Goal: Book appointment/travel/reservation

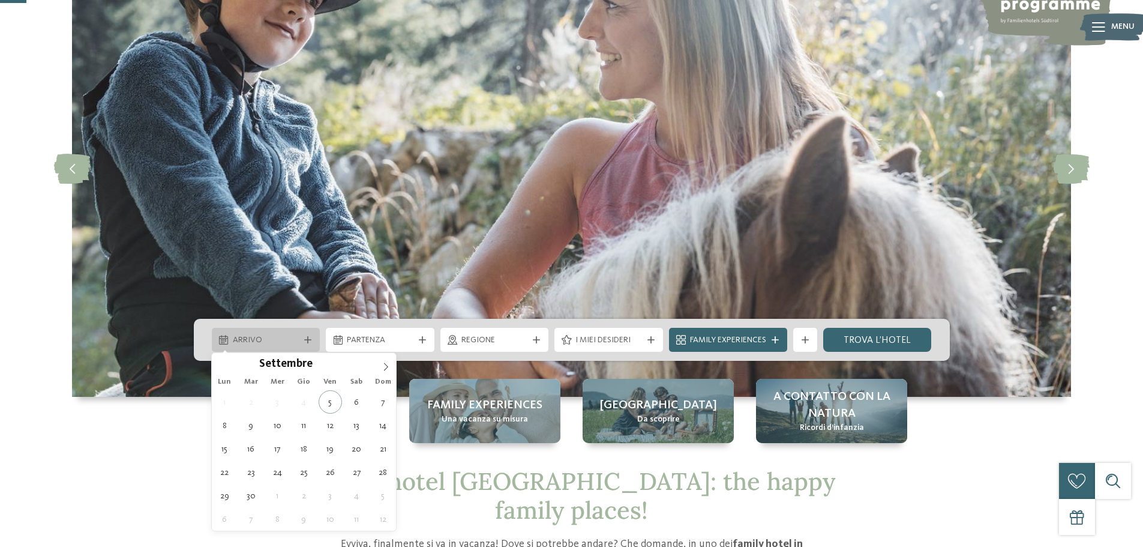
click at [303, 339] on div at bounding box center [308, 339] width 12 height 7
click at [390, 361] on span at bounding box center [386, 363] width 20 height 20
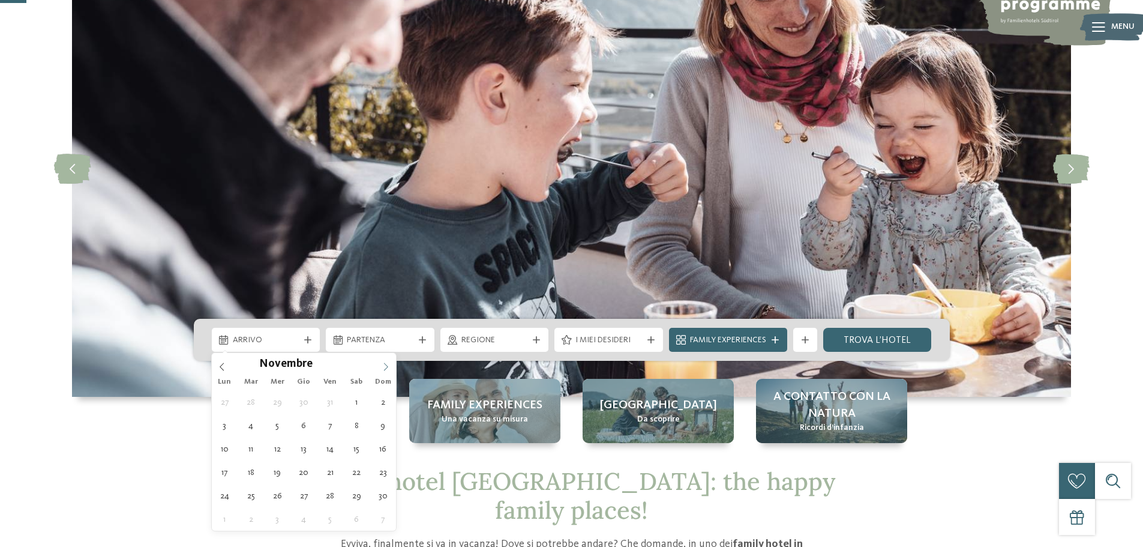
click at [381, 361] on span at bounding box center [386, 363] width 20 height 20
type div "30.12.2025"
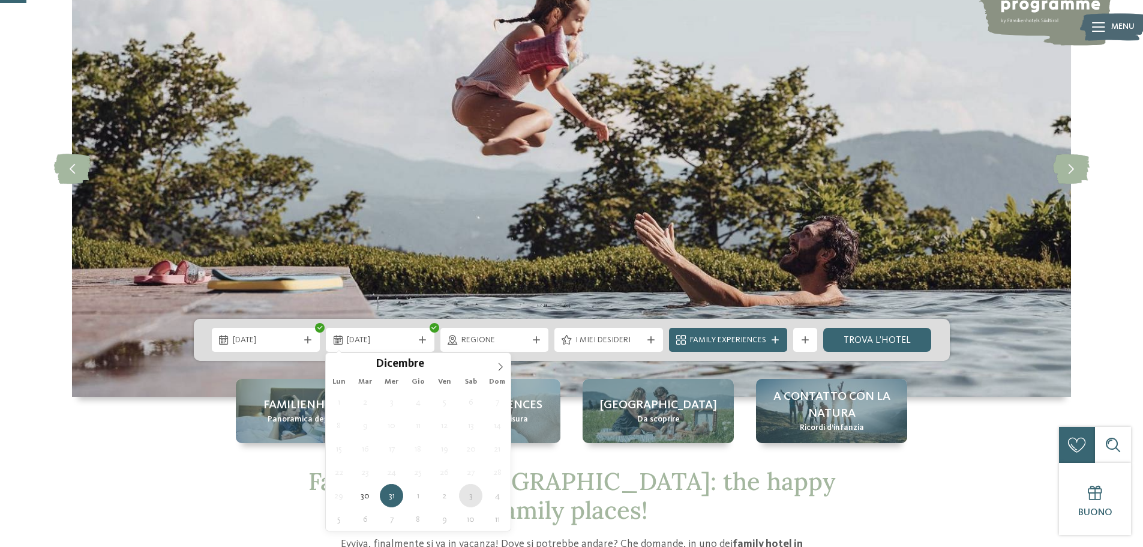
type div "03.01.2026"
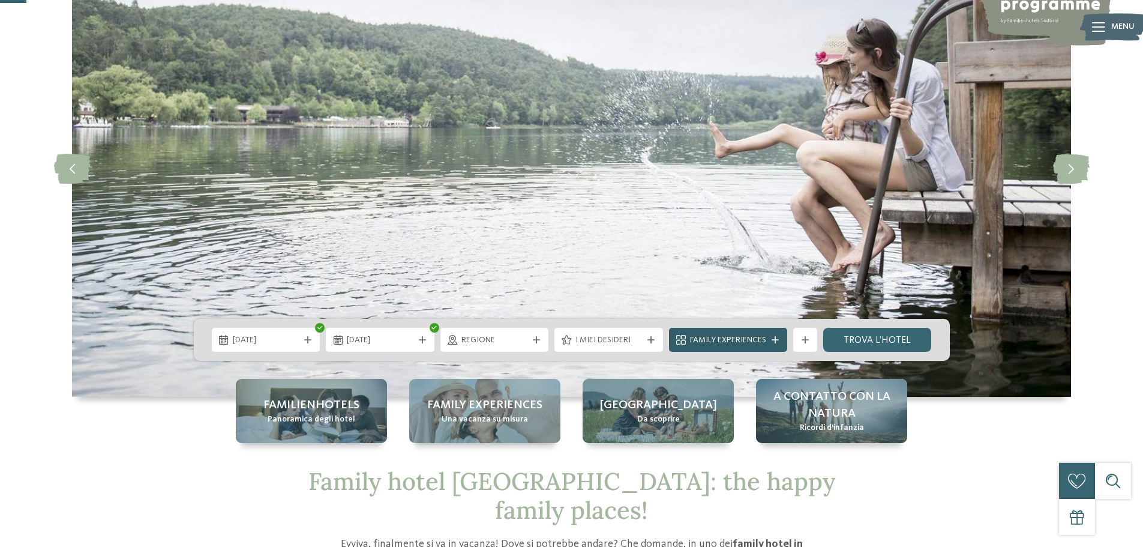
click at [772, 350] on div "Family Experiences" at bounding box center [728, 340] width 118 height 24
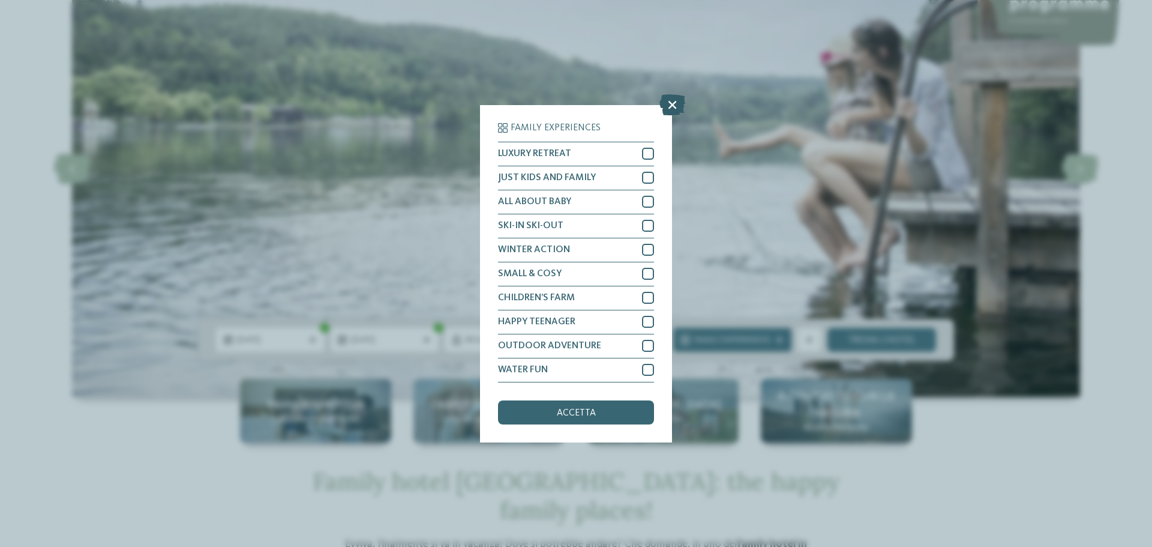
click at [671, 107] on icon at bounding box center [672, 104] width 26 height 21
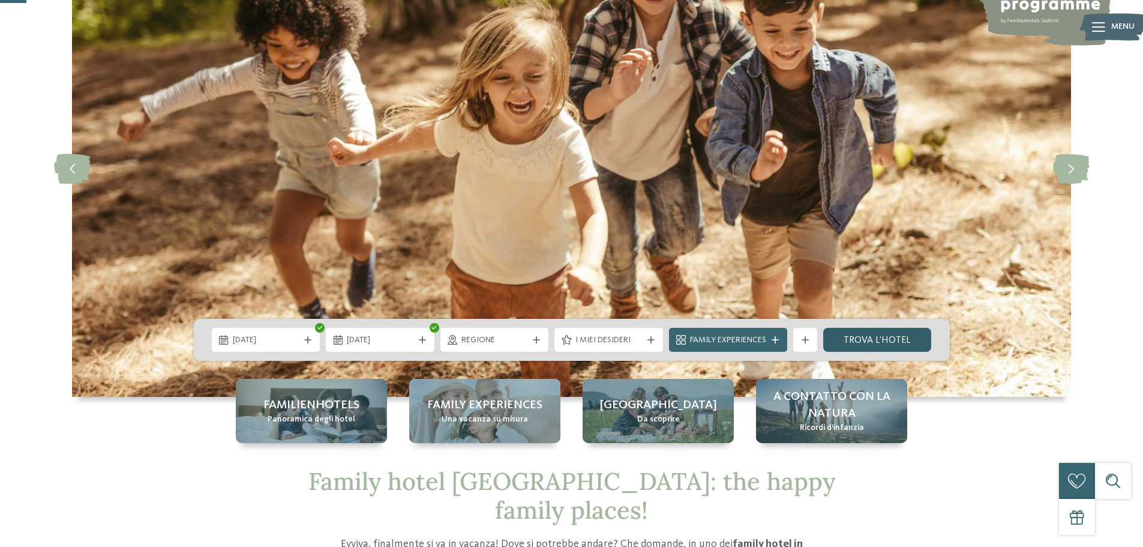
click at [888, 341] on link "trova l’hotel" at bounding box center [877, 340] width 109 height 24
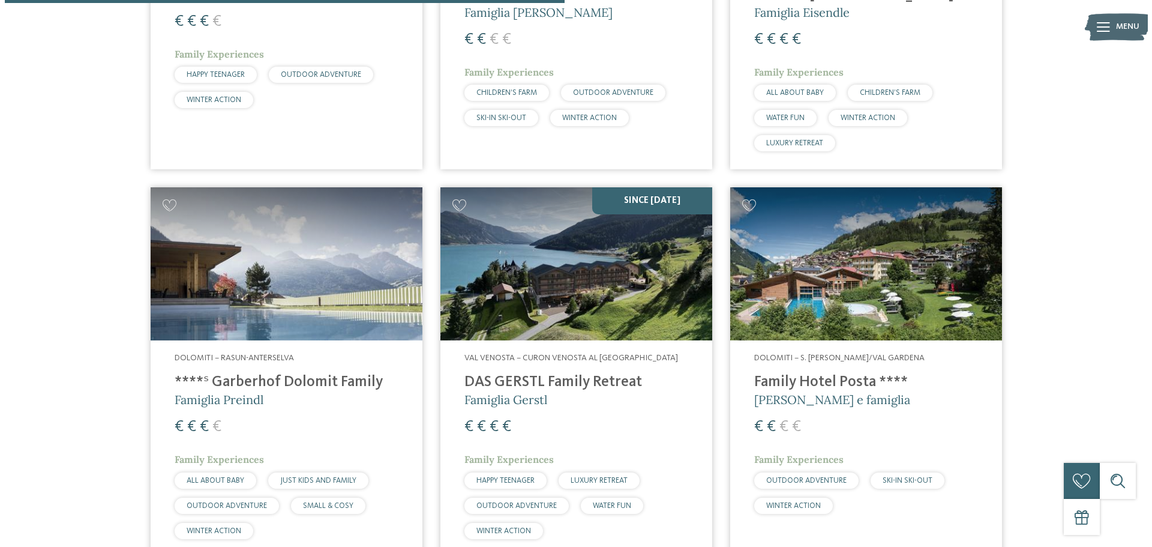
scroll to position [1474, 0]
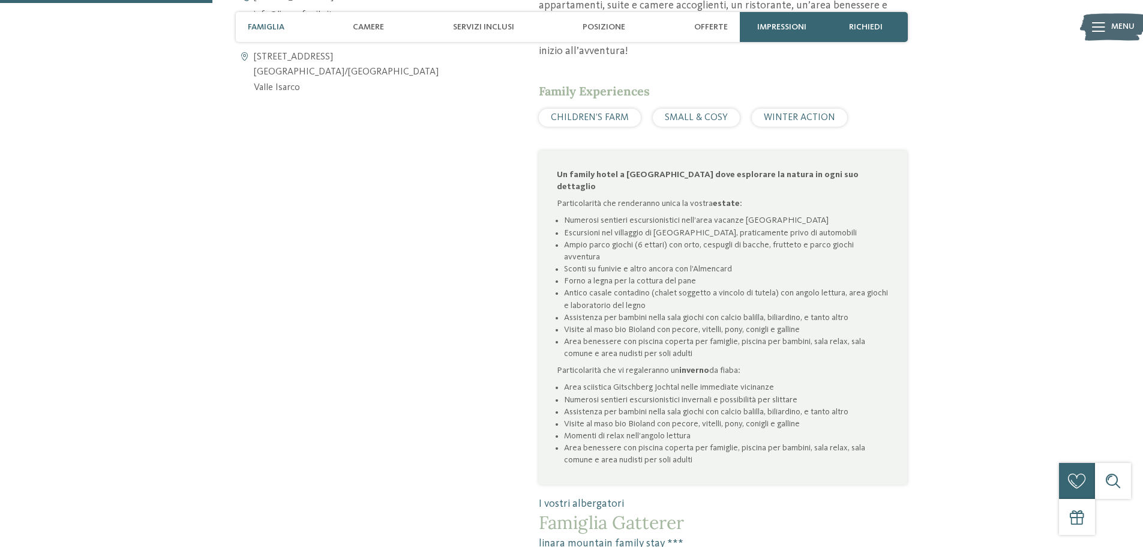
scroll to position [720, 0]
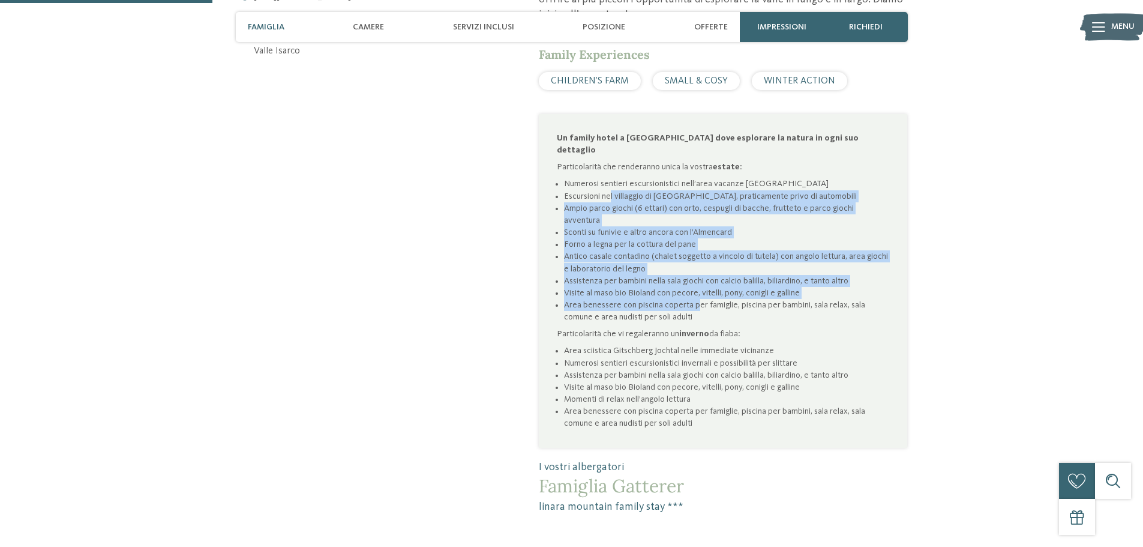
drag, startPoint x: 611, startPoint y: 164, endPoint x: 695, endPoint y: 263, distance: 129.8
click at [695, 263] on ul "Numerosi sentieri escursionistici nell’area vacanze Rio Pusteria Escursioni nel…" at bounding box center [723, 250] width 332 height 145
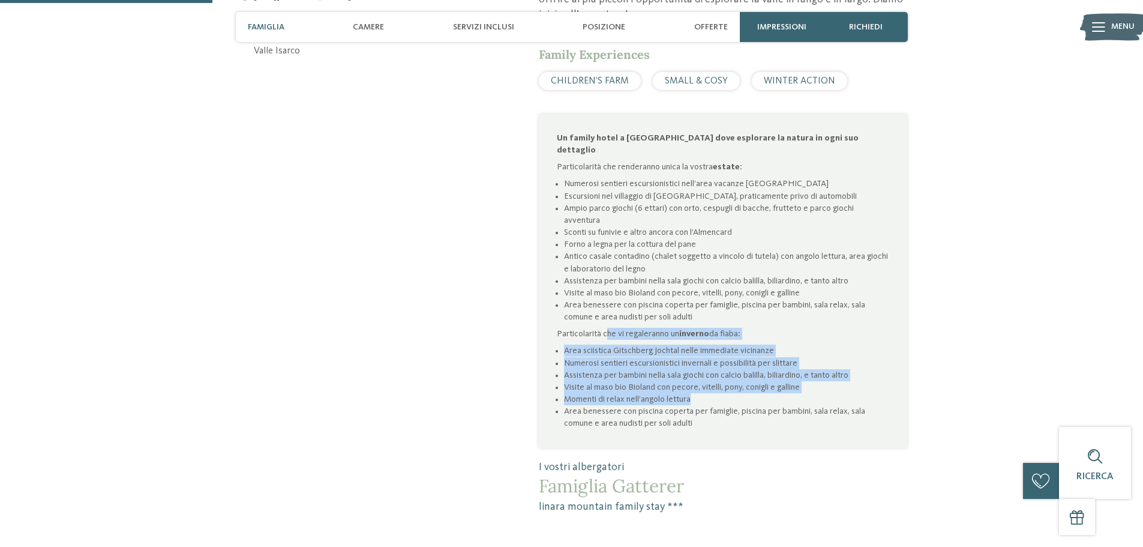
drag, startPoint x: 605, startPoint y: 297, endPoint x: 729, endPoint y: 364, distance: 140.4
click at [729, 364] on div "Un family hotel a Valles dove esplorare la natura in ogni suo dettaglio Partico…" at bounding box center [723, 281] width 332 height 298
click at [632, 357] on li "Numerosi sentieri escursionistici invernali e possibilità per slittare" at bounding box center [726, 363] width 325 height 12
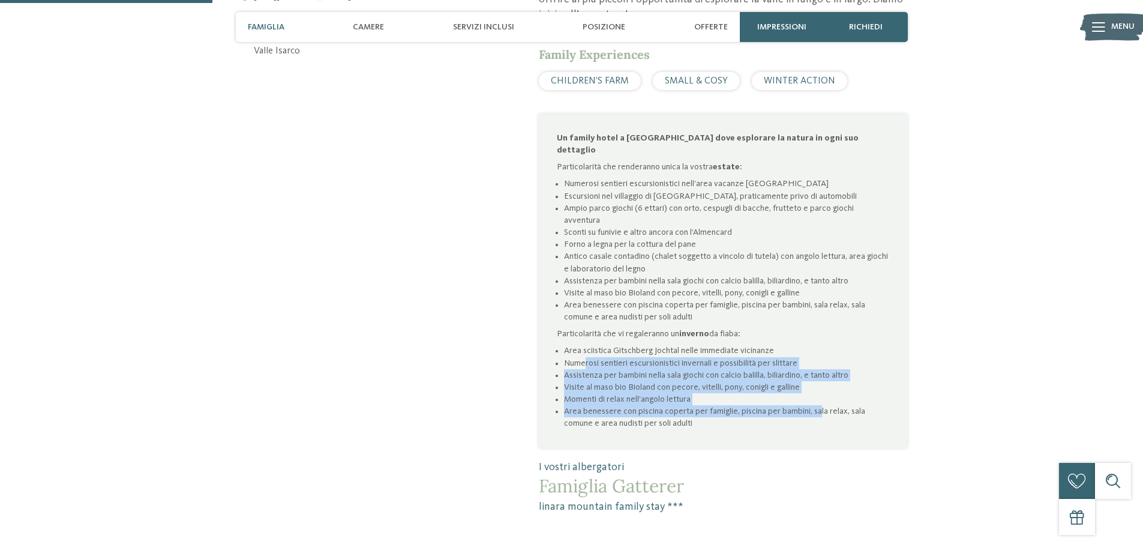
drag, startPoint x: 584, startPoint y: 318, endPoint x: 818, endPoint y: 365, distance: 238.2
click at [818, 365] on ul "Area sciistica Gitschberg Jochtal nelle immediate vicinanze Numerosi sentieri e…" at bounding box center [723, 386] width 332 height 85
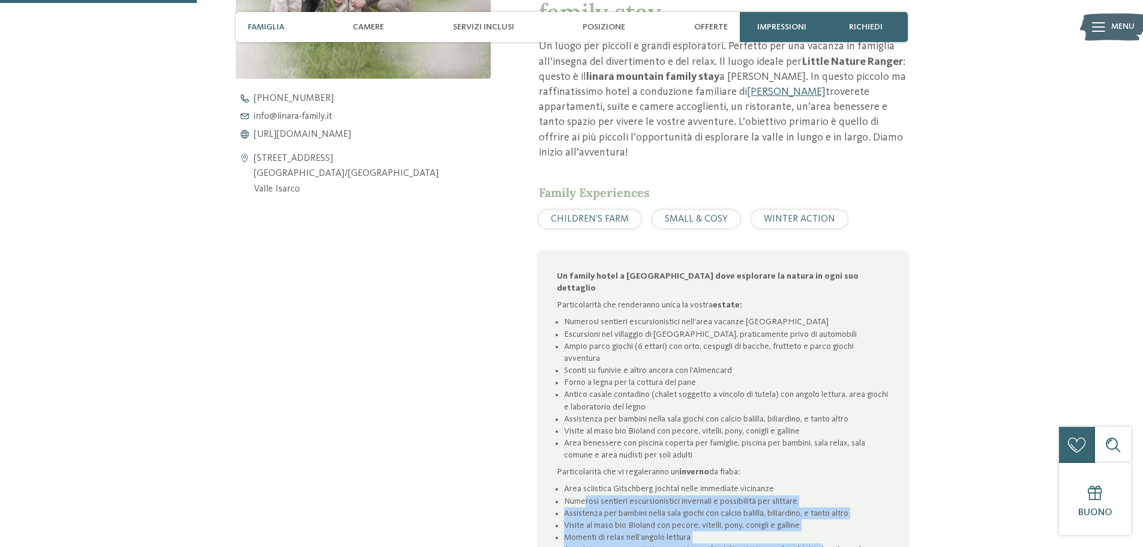
scroll to position [480, 0]
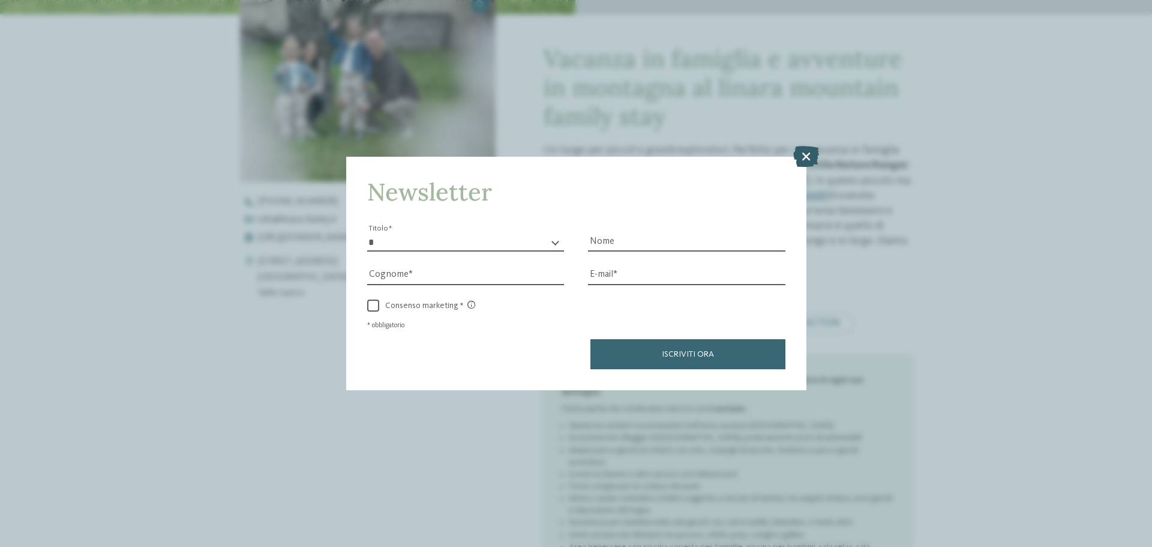
click at [809, 155] on icon at bounding box center [806, 156] width 26 height 21
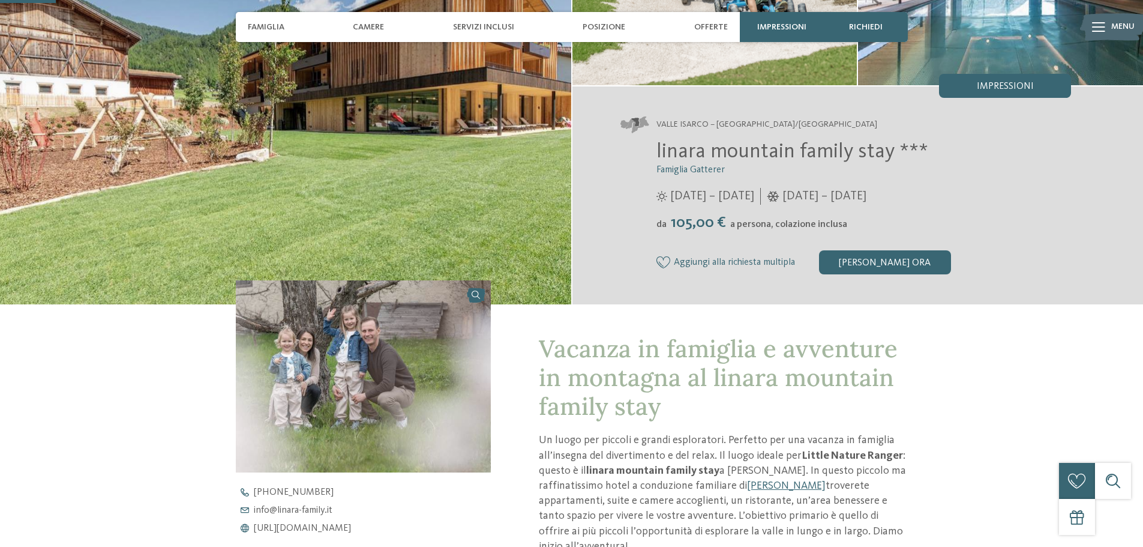
scroll to position [0, 0]
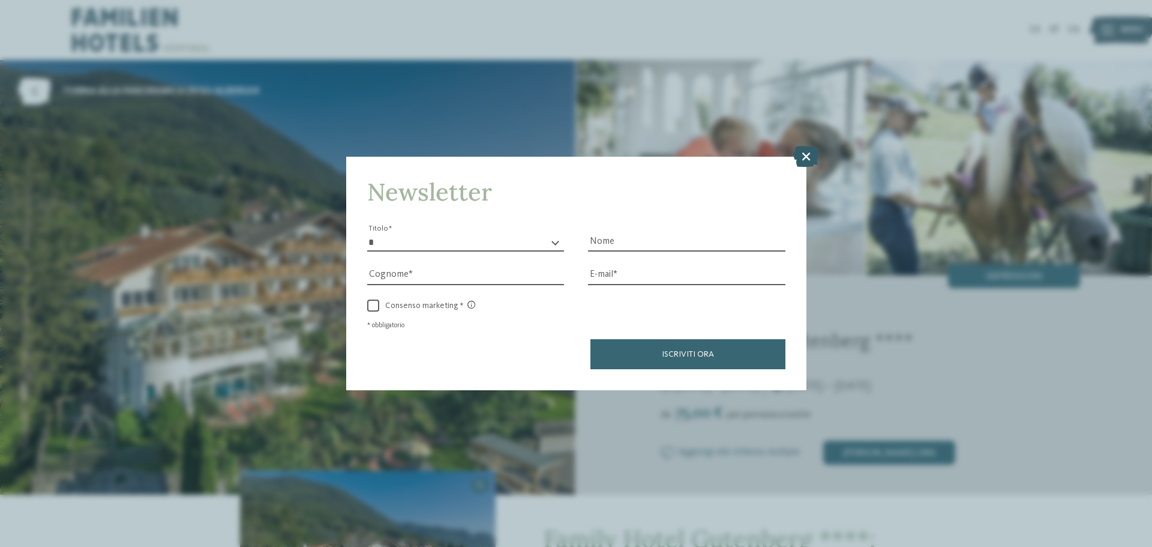
click at [804, 163] on icon at bounding box center [806, 156] width 26 height 21
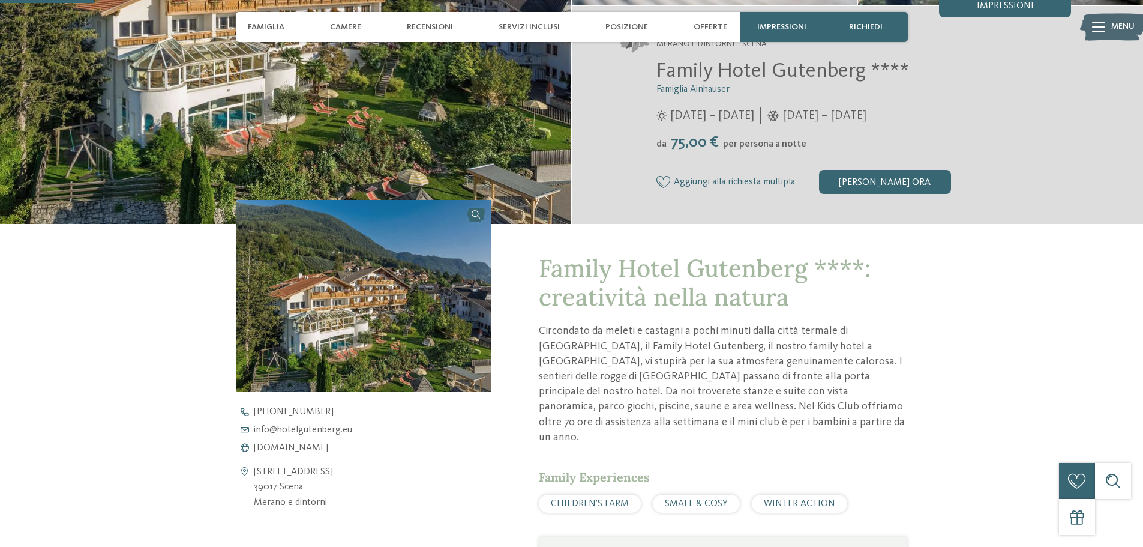
scroll to position [300, 0]
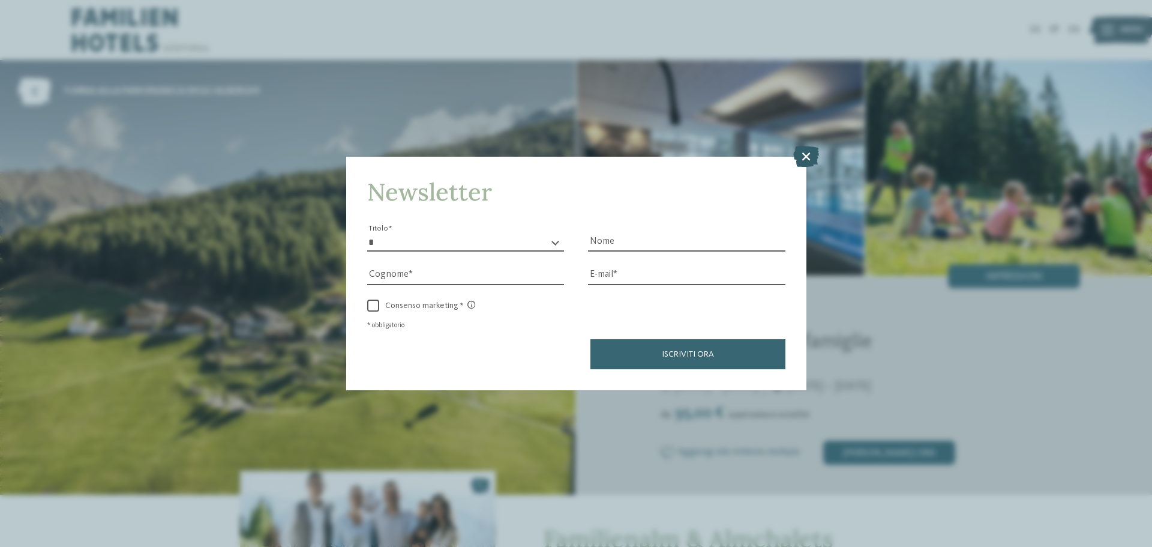
click at [808, 149] on icon at bounding box center [806, 156] width 26 height 21
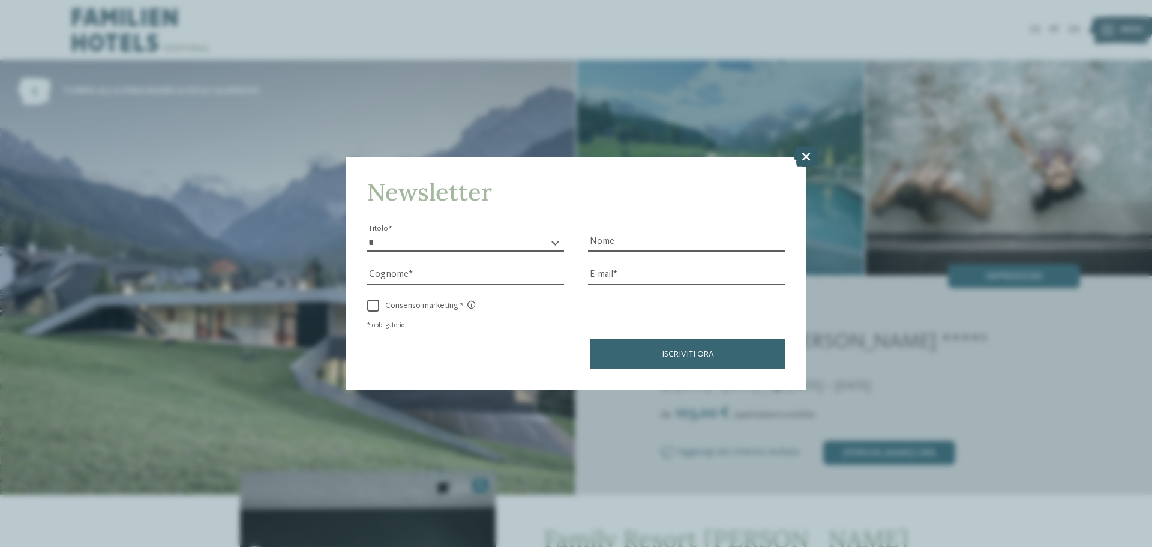
click at [810, 154] on icon at bounding box center [806, 156] width 26 height 21
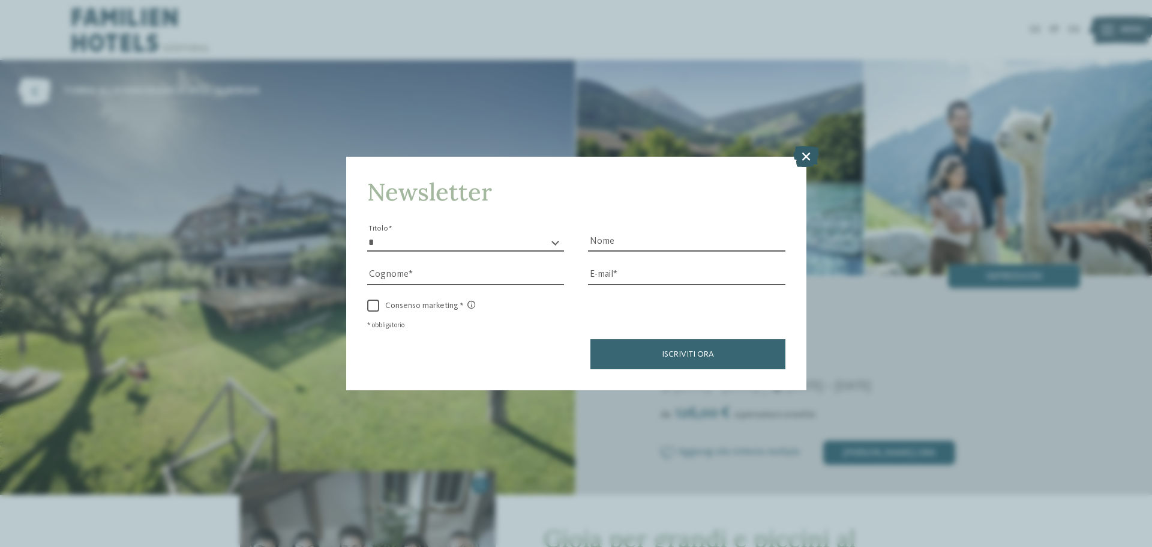
click at [809, 150] on icon at bounding box center [806, 156] width 26 height 21
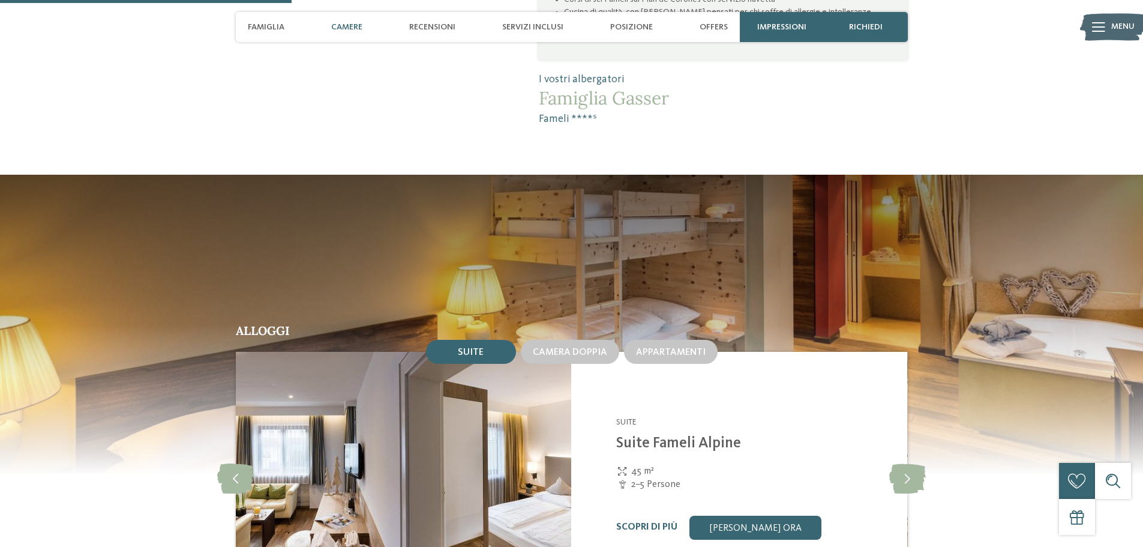
scroll to position [1080, 0]
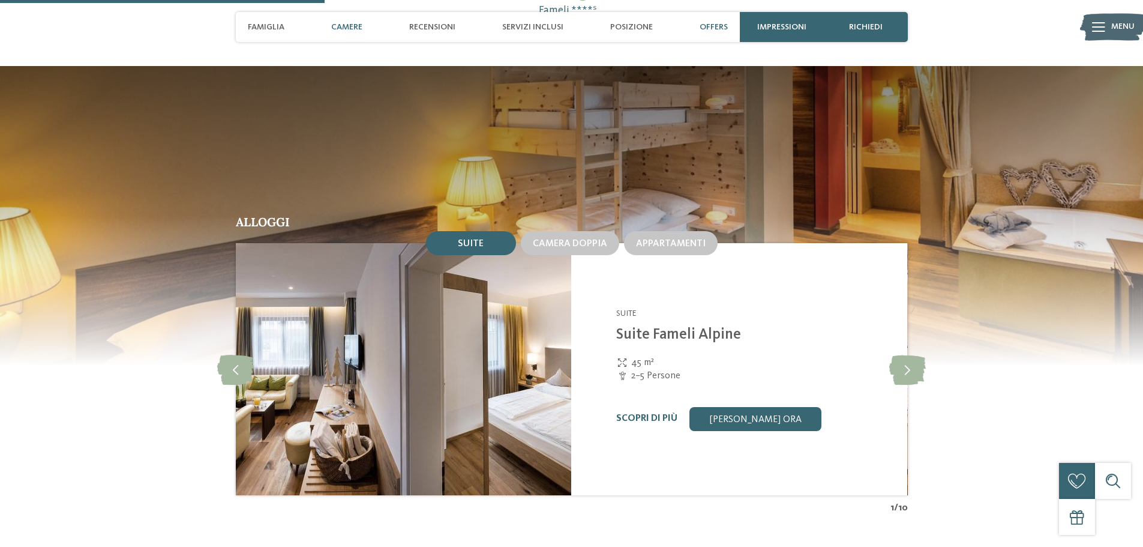
click at [712, 23] on span "Offers" at bounding box center [714, 27] width 28 height 10
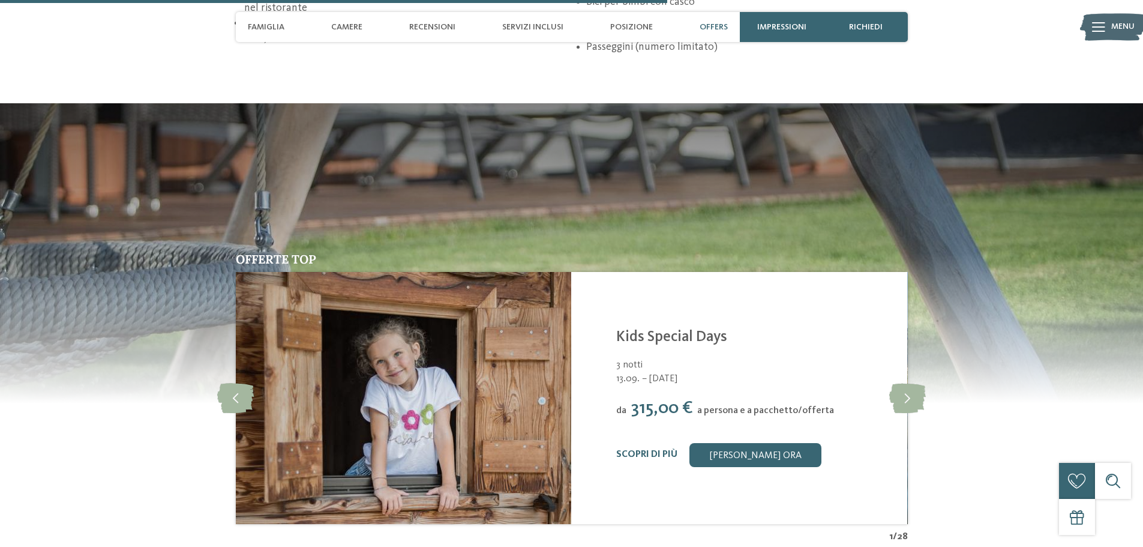
scroll to position [2228, 0]
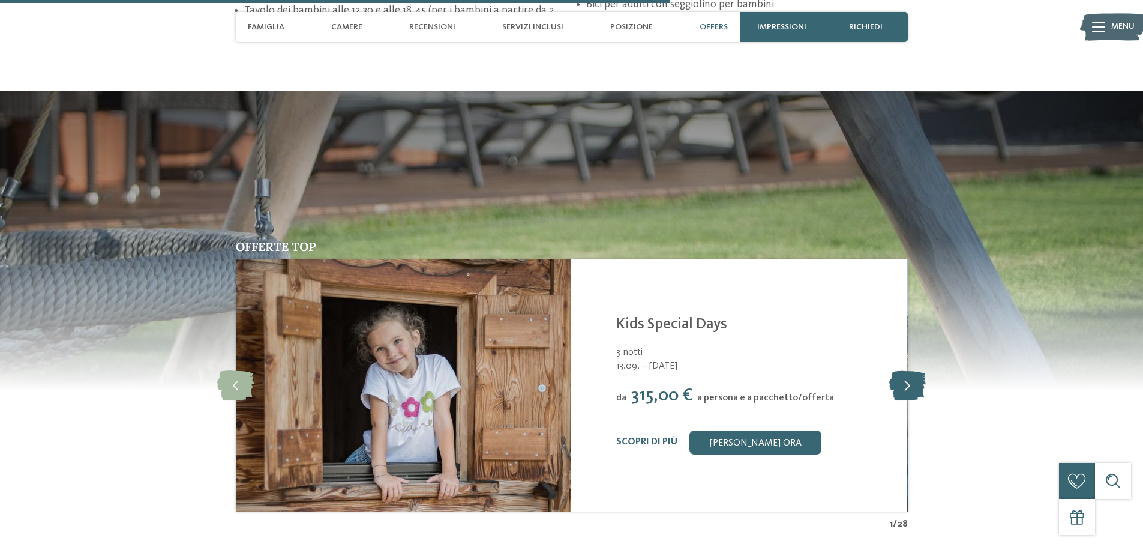
click at [895, 370] on icon at bounding box center [907, 385] width 37 height 30
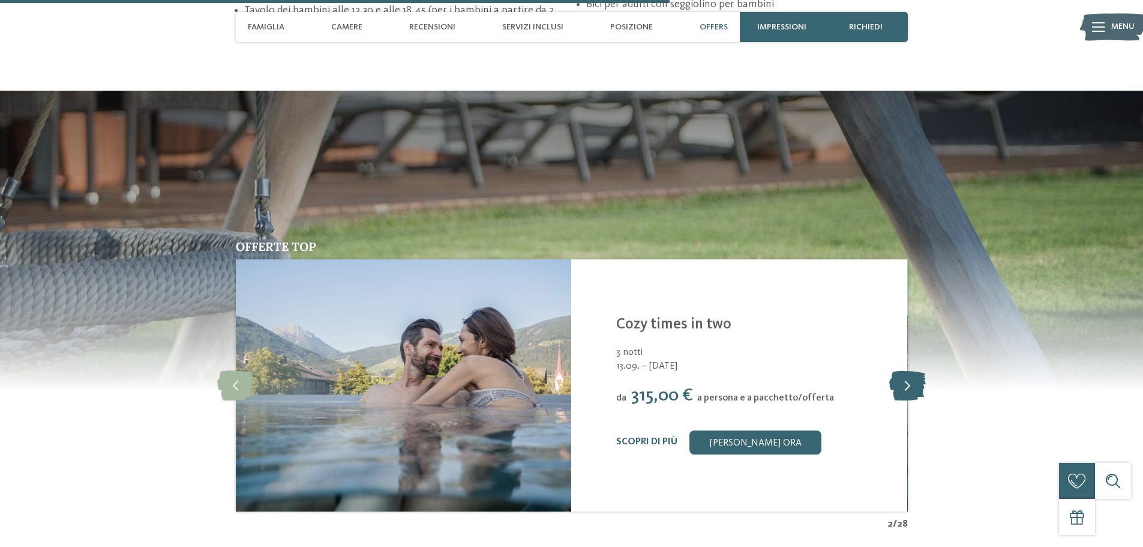
click at [896, 370] on icon at bounding box center [907, 385] width 37 height 30
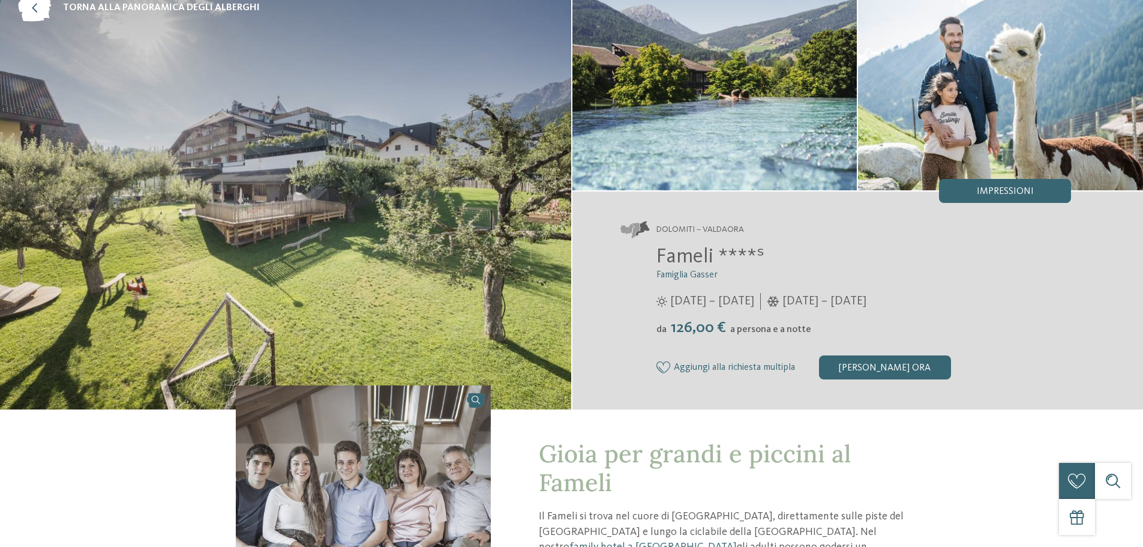
scroll to position [0, 0]
